Goal: Task Accomplishment & Management: Manage account settings

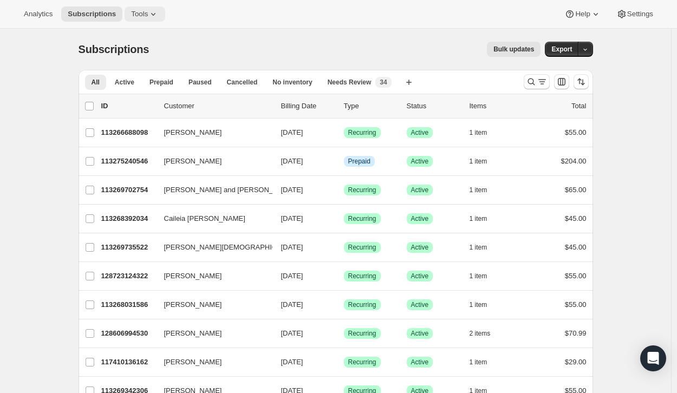
click at [134, 18] on span "Tools" at bounding box center [139, 14] width 17 height 9
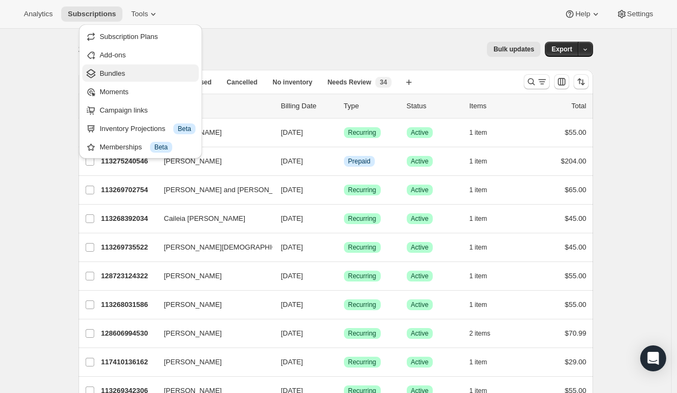
click at [121, 72] on span "Bundles" at bounding box center [112, 73] width 25 height 8
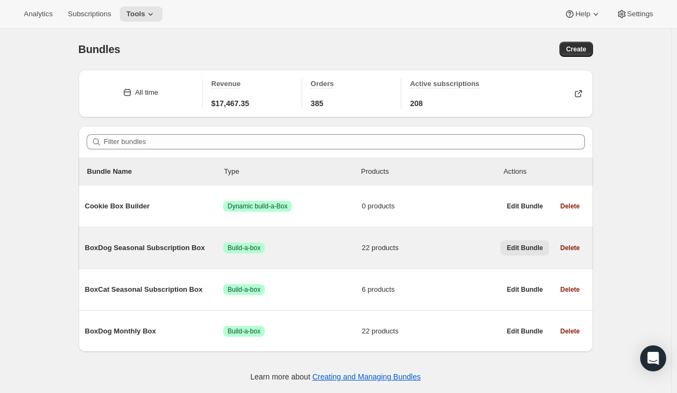
click at [524, 245] on span "Edit Bundle" at bounding box center [525, 248] width 36 height 9
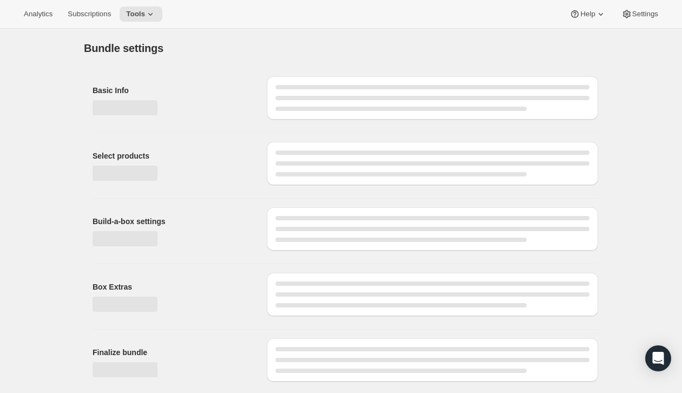
type input "BoxDog Seasonal Subscription Box"
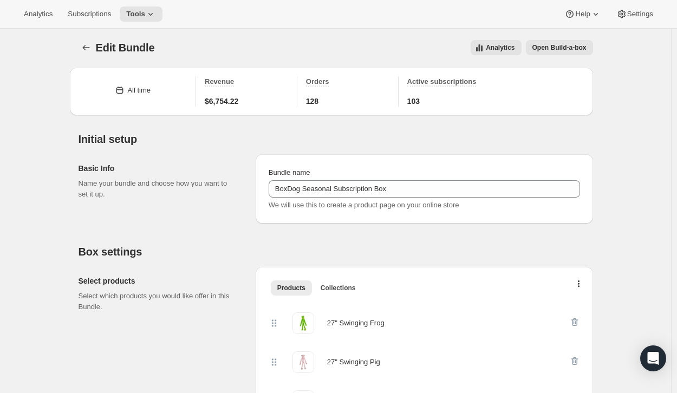
scroll to position [1, 0]
click at [552, 53] on button "Open Build-a-box" at bounding box center [559, 48] width 67 height 15
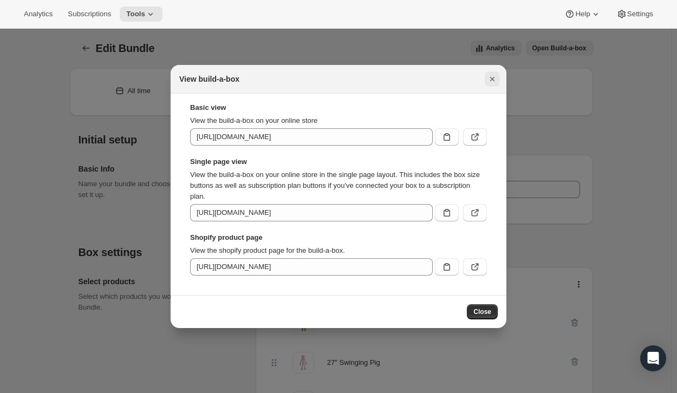
click at [492, 78] on icon "Close" at bounding box center [492, 79] width 4 height 4
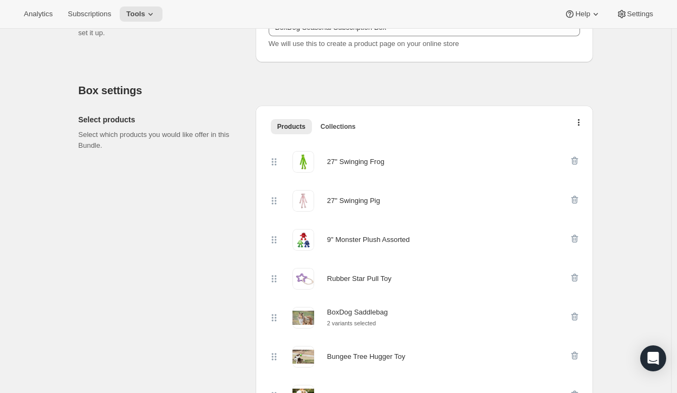
scroll to position [162, 0]
click at [580, 122] on icon "button" at bounding box center [579, 124] width 2 height 9
click at [555, 147] on span "Bulk Autoswap for existing subscribers" at bounding box center [582, 146] width 120 height 8
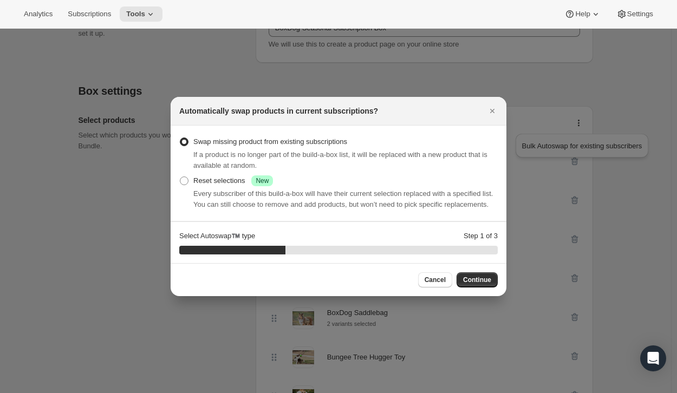
drag, startPoint x: 482, startPoint y: 279, endPoint x: 390, endPoint y: 194, distance: 125.6
click at [390, 194] on div "Automatically swap products in current subscriptions? Swap missing product from…" at bounding box center [338, 196] width 336 height 199
click at [182, 183] on span ":rb6:" at bounding box center [184, 180] width 9 height 9
click at [180, 177] on input "Reset selections Success New" at bounding box center [180, 176] width 1 height 1
radio input "true"
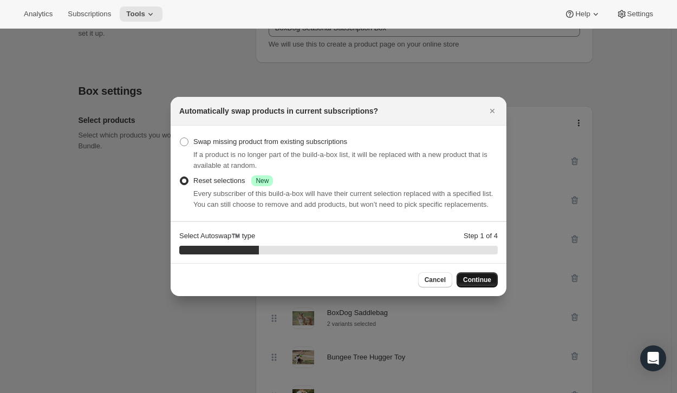
click at [478, 275] on button "Continue" at bounding box center [476, 279] width 41 height 15
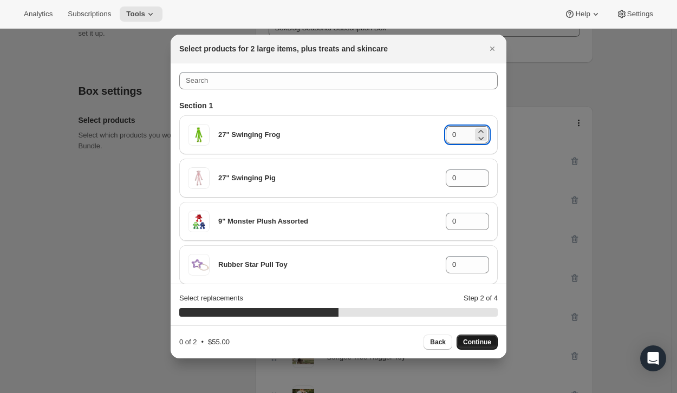
drag, startPoint x: 451, startPoint y: 138, endPoint x: 443, endPoint y: 139, distance: 8.1
click at [445, 139] on input "0" at bounding box center [458, 134] width 27 height 17
type input "1"
click at [451, 224] on input "0" at bounding box center [458, 221] width 27 height 17
type input "1"
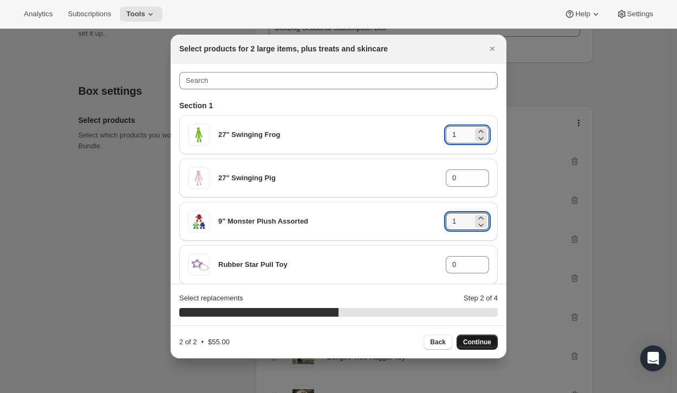
click at [451, 141] on input "1" at bounding box center [458, 134] width 27 height 17
type input "1"
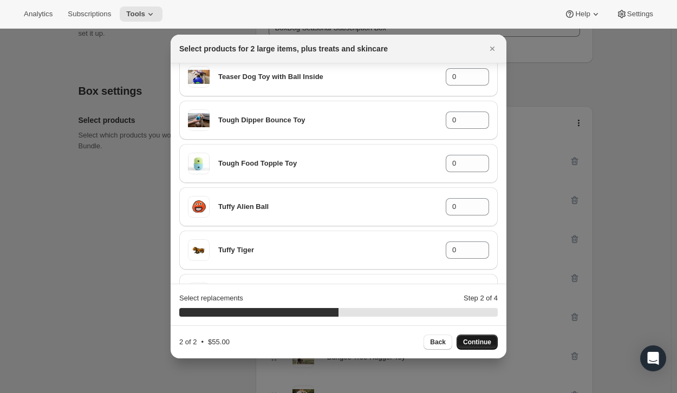
scroll to position [797, 0]
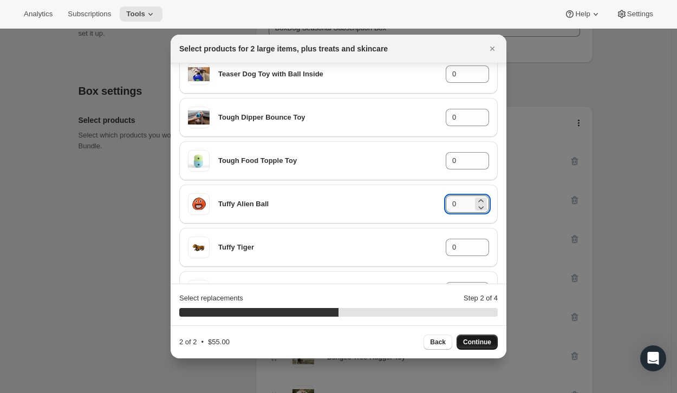
drag, startPoint x: 448, startPoint y: 204, endPoint x: 453, endPoint y: 205, distance: 5.5
click at [453, 205] on input "0" at bounding box center [458, 203] width 27 height 17
type input "1"
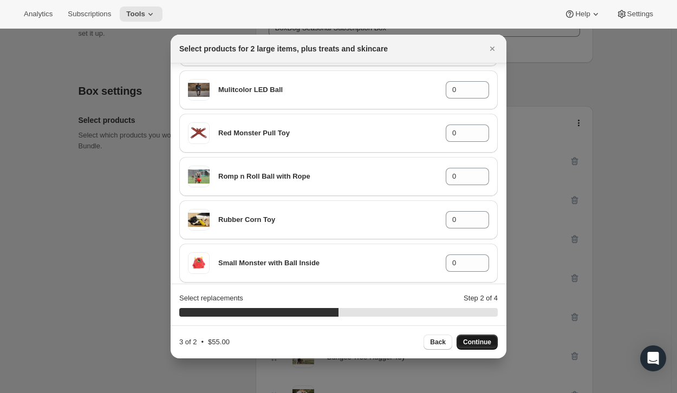
scroll to position [832, 0]
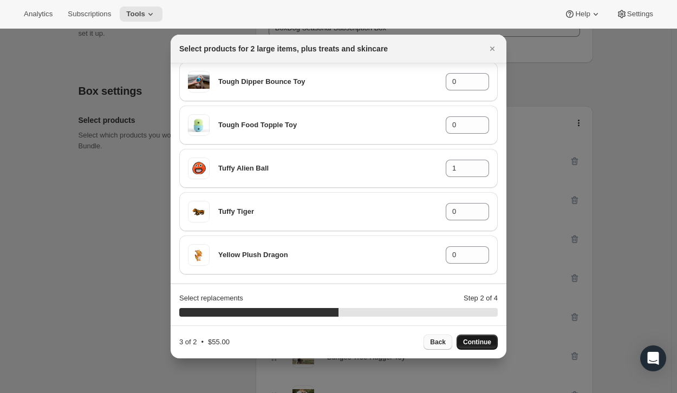
click at [442, 346] on span "Back" at bounding box center [438, 342] width 16 height 9
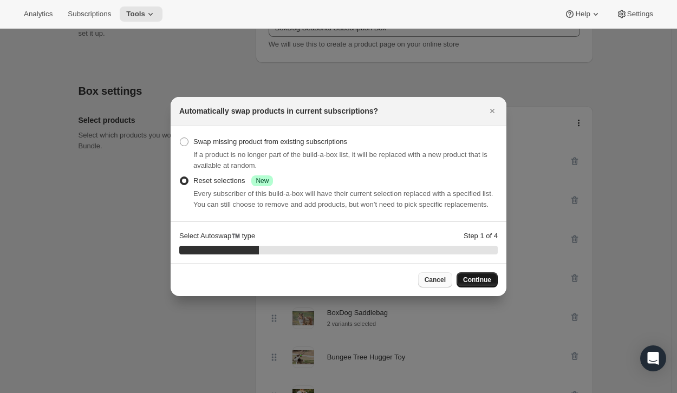
click at [429, 280] on span "Cancel" at bounding box center [434, 279] width 21 height 9
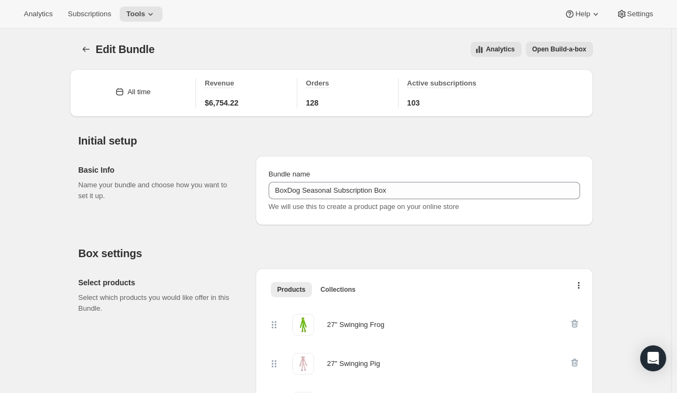
scroll to position [162, 0]
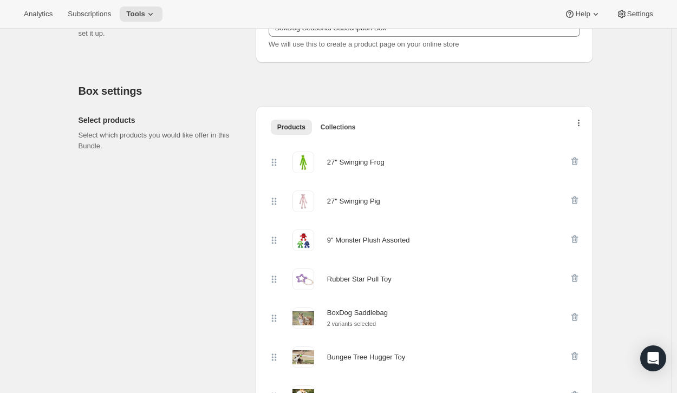
click at [580, 123] on icon "button" at bounding box center [579, 124] width 2 height 9
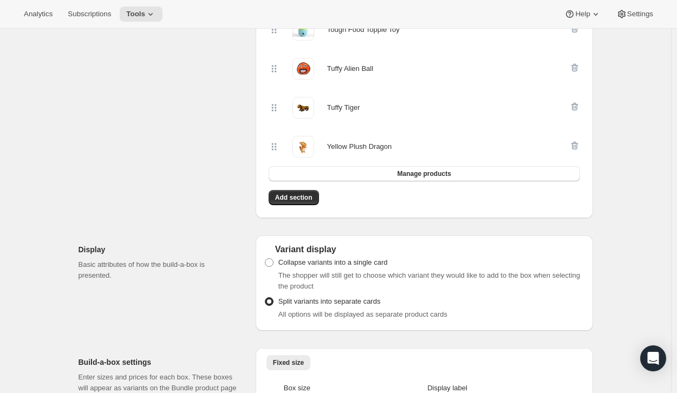
scroll to position [997, 0]
click at [435, 168] on button "Manage products" at bounding box center [423, 173] width 311 height 15
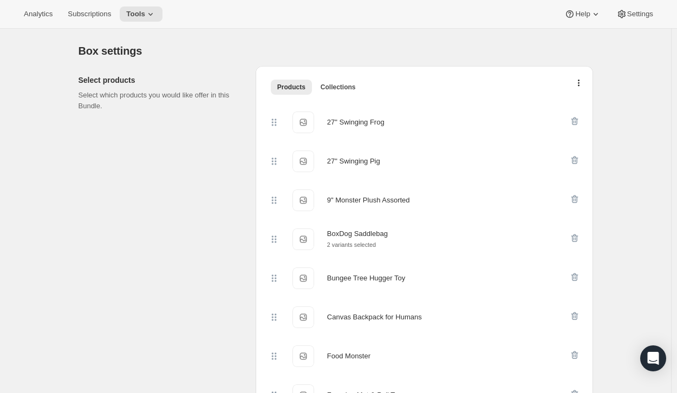
scroll to position [201, 0]
click at [580, 84] on icon "button" at bounding box center [579, 85] width 2 height 9
click at [561, 103] on span "Bulk Autoswap for existing subscribers" at bounding box center [582, 107] width 120 height 8
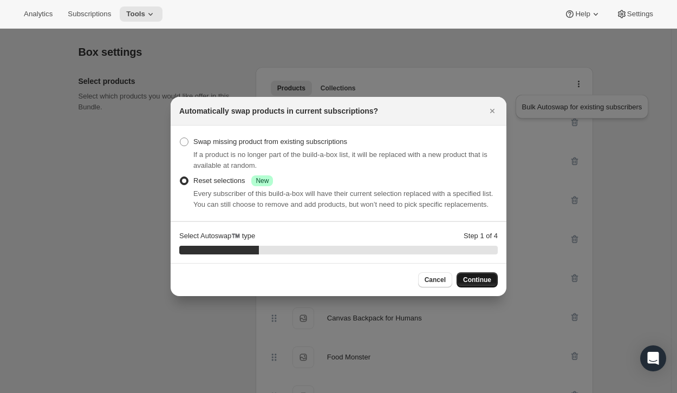
click at [475, 275] on button "Continue" at bounding box center [476, 279] width 41 height 15
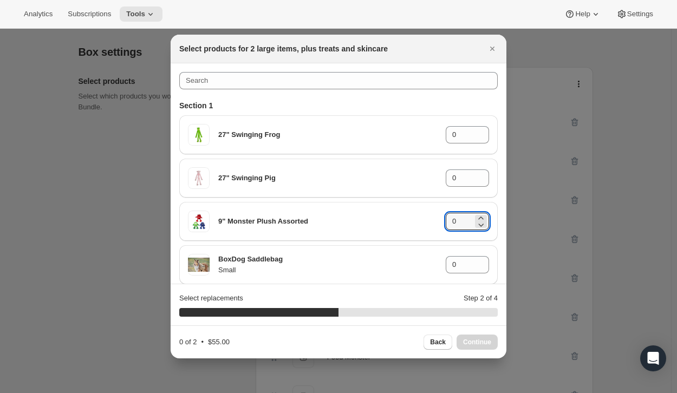
drag, startPoint x: 452, startPoint y: 215, endPoint x: 438, endPoint y: 226, distance: 17.8
click at [438, 226] on div "9" Monster Plush Assorted 0" at bounding box center [338, 222] width 301 height 22
type input "1"
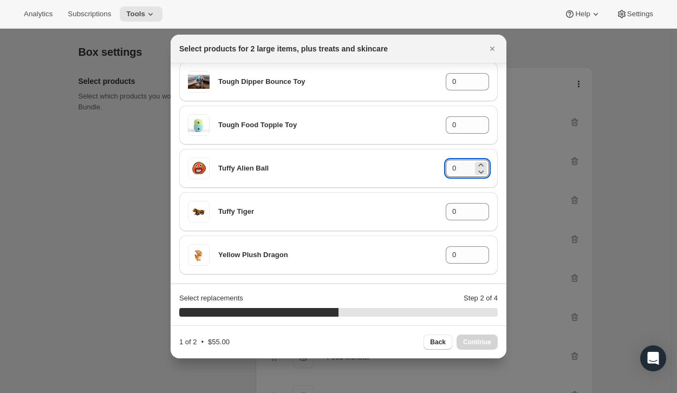
drag, startPoint x: 456, startPoint y: 165, endPoint x: 446, endPoint y: 167, distance: 10.0
click at [446, 167] on input "0" at bounding box center [458, 168] width 27 height 17
type input "1"
click at [486, 339] on span "Continue" at bounding box center [477, 342] width 28 height 9
type input "0"
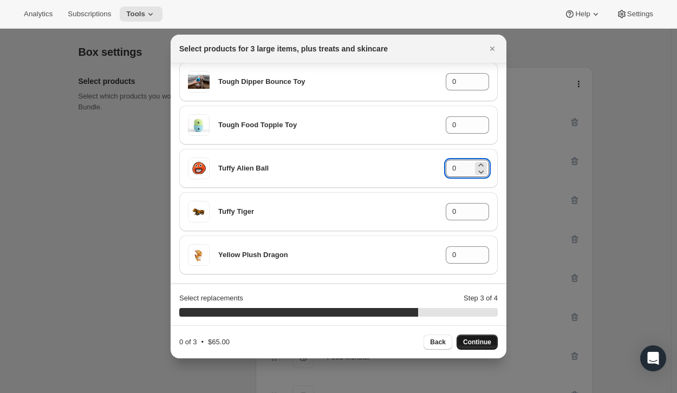
drag, startPoint x: 455, startPoint y: 176, endPoint x: 445, endPoint y: 174, distance: 10.4
click at [445, 174] on input "0" at bounding box center [458, 168] width 27 height 17
type input "1"
drag, startPoint x: 452, startPoint y: 122, endPoint x: 431, endPoint y: 127, distance: 21.1
click at [431, 127] on div "Tough Food Topple Toy 0" at bounding box center [338, 125] width 301 height 22
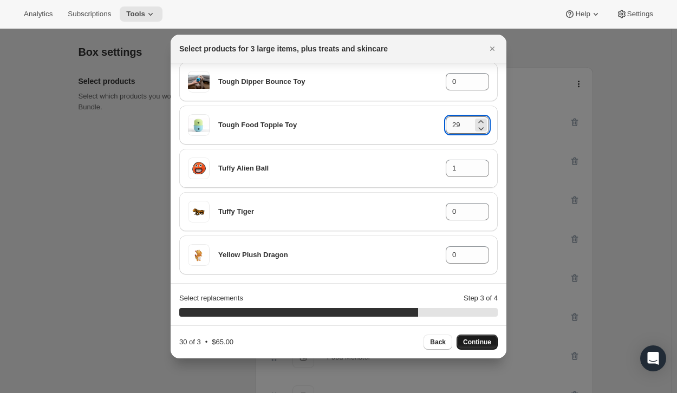
drag, startPoint x: 451, startPoint y: 124, endPoint x: 462, endPoint y: 126, distance: 10.9
click at [462, 126] on input "29" at bounding box center [458, 124] width 27 height 17
click at [460, 123] on input "29" at bounding box center [458, 124] width 27 height 17
click at [451, 125] on input "01" at bounding box center [458, 124] width 27 height 17
type input "1"
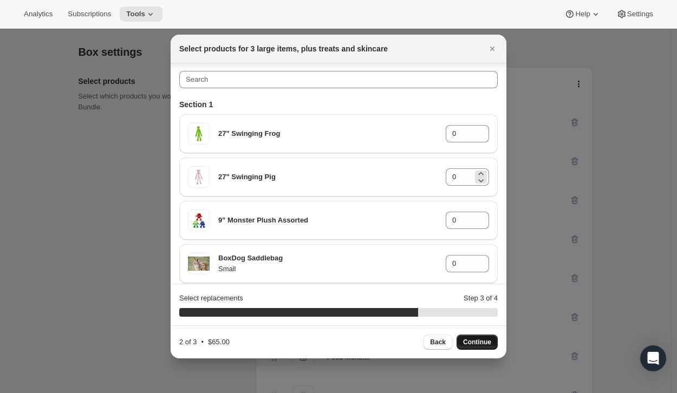
scroll to position [2, 0]
drag, startPoint x: 449, startPoint y: 220, endPoint x: 434, endPoint y: 219, distance: 14.6
click at [434, 219] on div "9" Monster Plush Assorted 0" at bounding box center [338, 219] width 301 height 22
type input "1"
click at [478, 341] on span "Continue" at bounding box center [477, 342] width 28 height 9
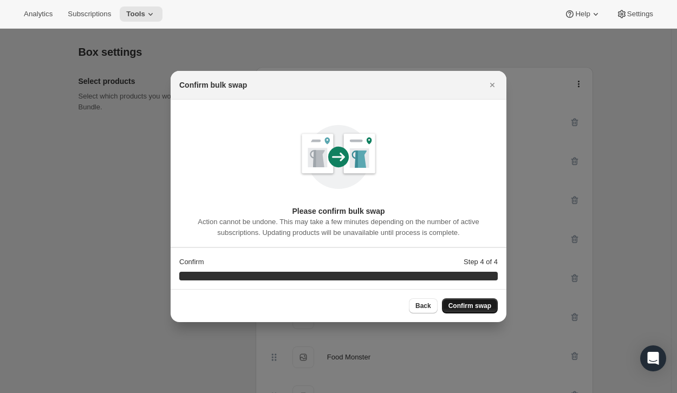
scroll to position [0, 0]
click at [470, 299] on button "Confirm swap" at bounding box center [470, 305] width 56 height 15
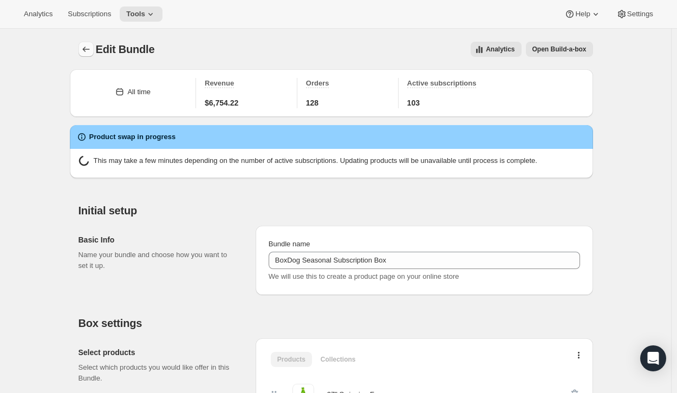
click at [83, 50] on icon "Bundles" at bounding box center [86, 49] width 11 height 11
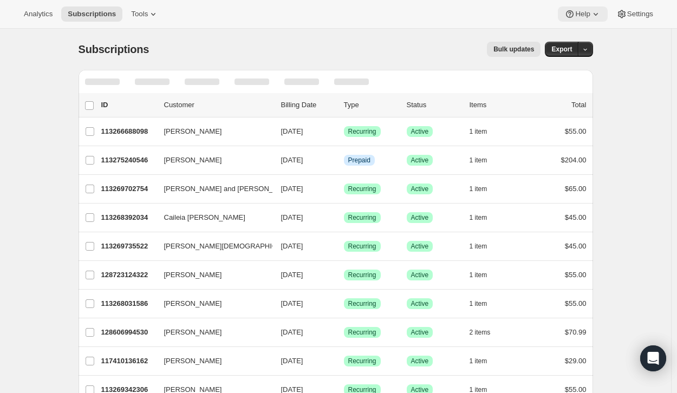
click at [578, 16] on span "Help" at bounding box center [582, 14] width 15 height 9
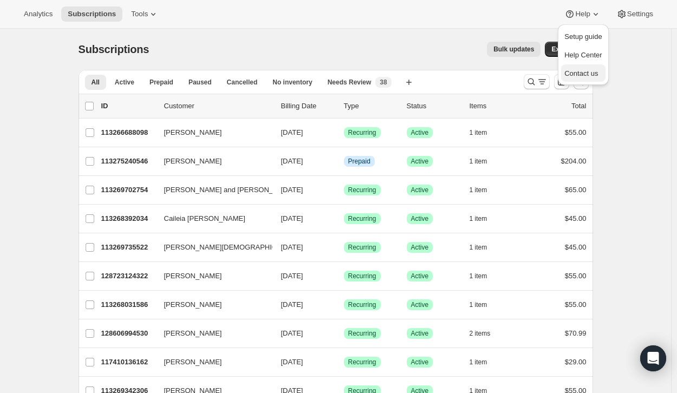
click at [566, 69] on span "Contact us" at bounding box center [581, 73] width 34 height 8
